Goal: Find contact information: Obtain details needed to contact an individual or organization

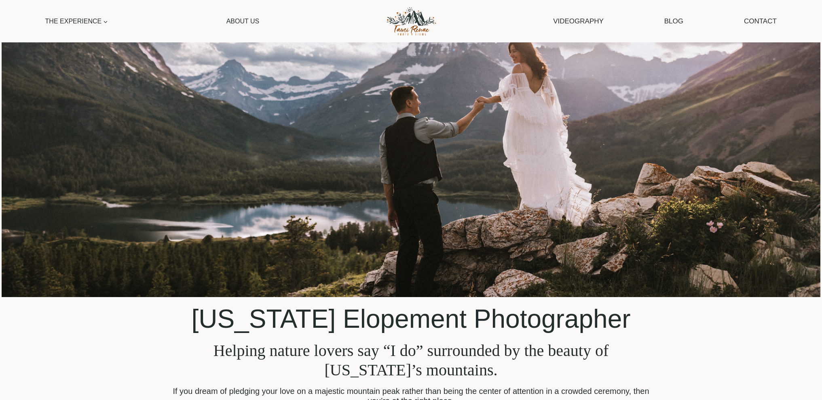
click at [762, 19] on link "Contact" at bounding box center [759, 21] width 41 height 21
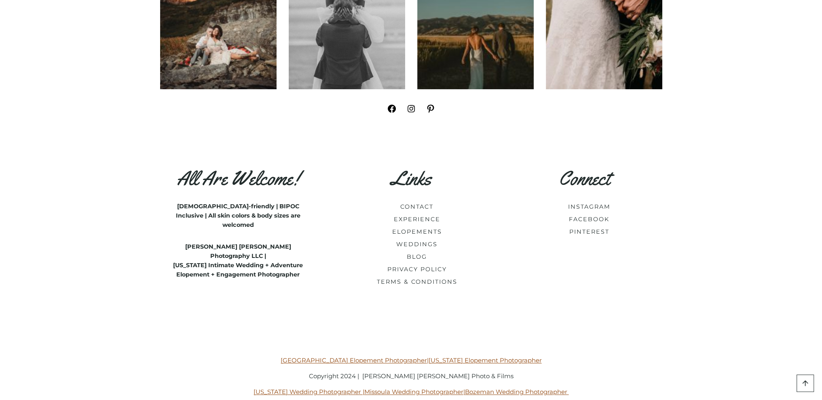
scroll to position [1340, 0]
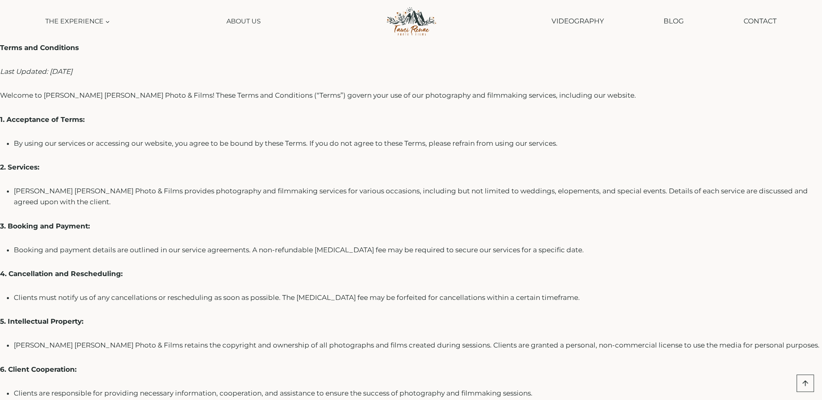
scroll to position [576, 0]
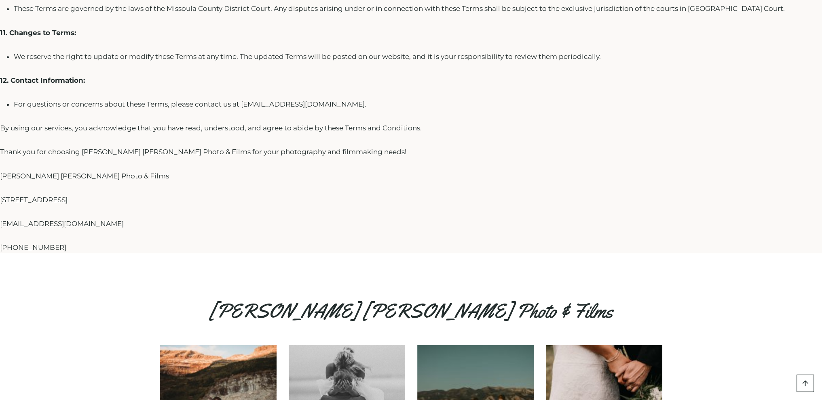
click at [48, 228] on p "hello@tamirenae.com" at bounding box center [411, 224] width 822 height 11
copy div "hello@tamirenae.com"
